Goal: Task Accomplishment & Management: Use online tool/utility

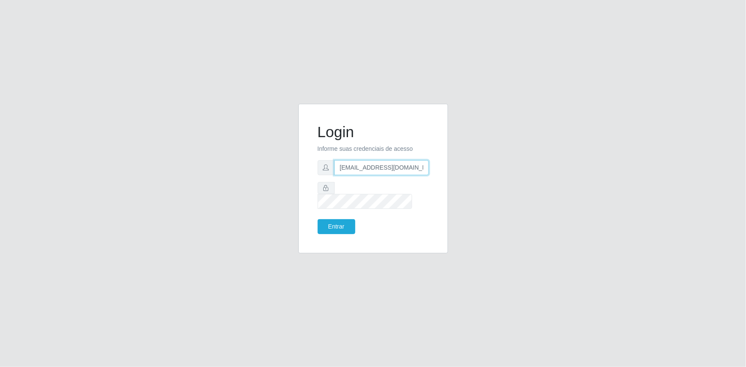
click at [370, 173] on input "[EMAIL_ADDRESS][DOMAIN_NAME]" at bounding box center [381, 167] width 94 height 15
type input "[EMAIL_ADDRESS][DOMAIN_NAME]"
click at [327, 222] on button "Entrar" at bounding box center [337, 226] width 38 height 15
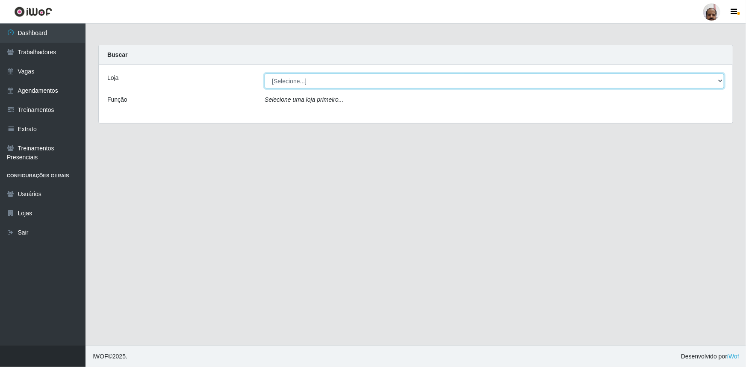
click at [722, 81] on select "[Selecione...] Mar Vermelho - Loja 05" at bounding box center [495, 81] width 460 height 15
select select "252"
click at [265, 74] on select "[Selecione...] Mar Vermelho - Loja 05" at bounding box center [495, 81] width 460 height 15
